Goal: Task Accomplishment & Management: Use online tool/utility

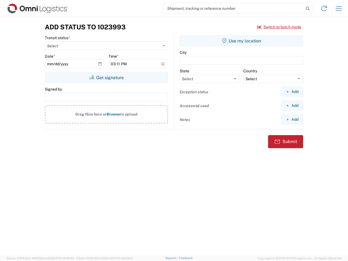
click at [233, 8] on input "search" at bounding box center [233, 8] width 141 height 10
click at [307, 9] on icon at bounding box center [308, 9] width 8 height 8
click at [324, 8] on icon at bounding box center [323, 8] width 9 height 9
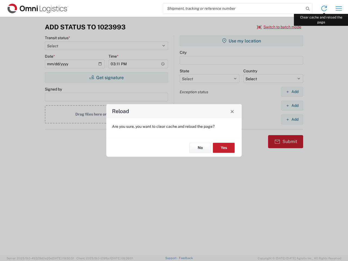
click at [338, 8] on div "Reload Are you sure, you want to clear cache and reload the page? No Yes" at bounding box center [174, 130] width 348 height 261
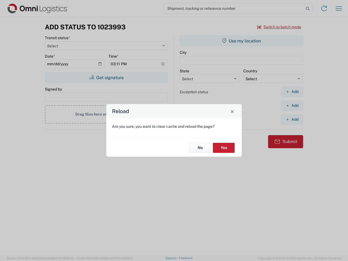
click at [279, 27] on div "Reload Are you sure, you want to clear cache and reload the page? No Yes" at bounding box center [174, 130] width 348 height 261
click at [106, 77] on div "Reload Are you sure, you want to clear cache and reload the page? No Yes" at bounding box center [174, 130] width 348 height 261
click at [241, 41] on div "Reload Are you sure, you want to clear cache and reload the page? No Yes" at bounding box center [174, 130] width 348 height 261
click at [292, 92] on div "Reload Are you sure, you want to clear cache and reload the page? No Yes" at bounding box center [174, 130] width 348 height 261
click at [292, 105] on div "Reload Are you sure, you want to clear cache and reload the page? No Yes" at bounding box center [174, 130] width 348 height 261
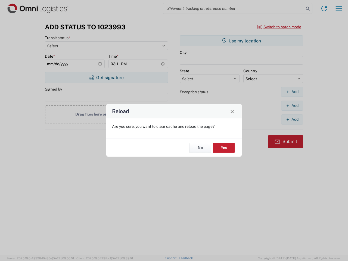
click at [292, 119] on div "Reload Are you sure, you want to clear cache and reload the page? No Yes" at bounding box center [174, 130] width 348 height 261
